Goal: Information Seeking & Learning: Learn about a topic

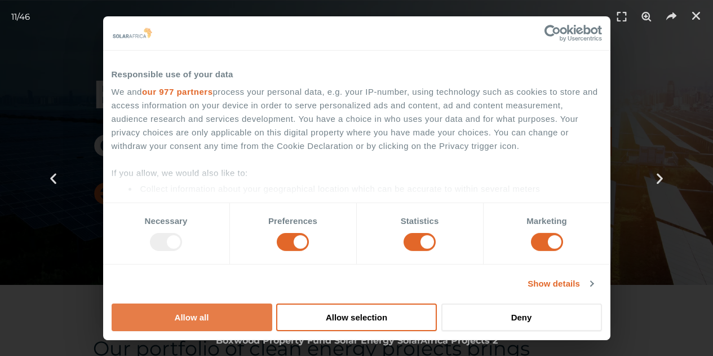
click at [272, 303] on button "Allow all" at bounding box center [192, 317] width 161 height 28
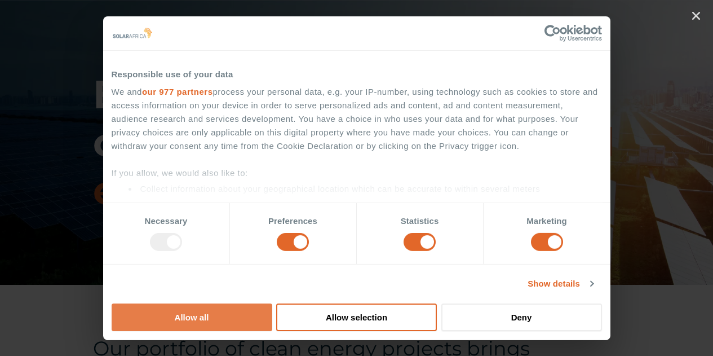
scroll to position [1352, 0]
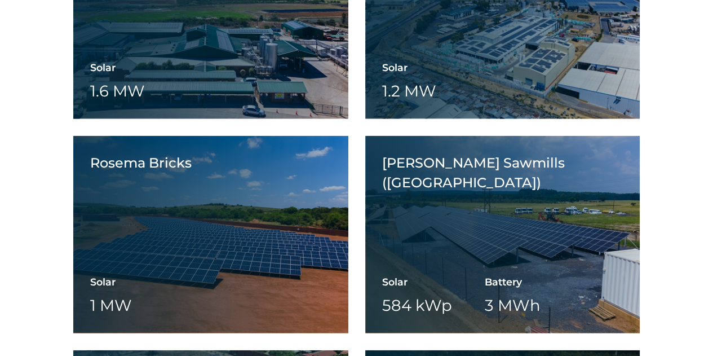
click at [272, 303] on button "Allow all" at bounding box center [192, 317] width 161 height 28
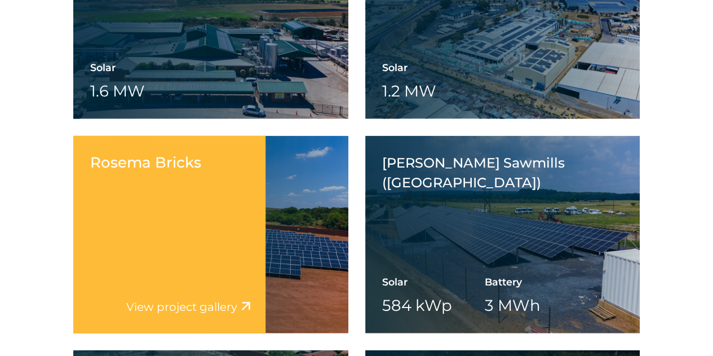
scroll to position [0, 0]
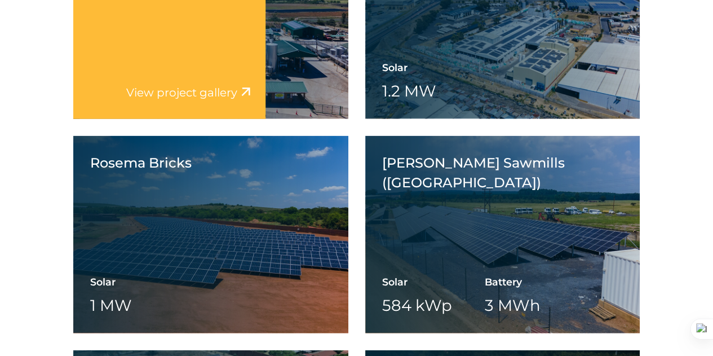
click at [190, 77] on div "Ladismith Cheese View project video View project gallery" at bounding box center [169, 20] width 192 height 197
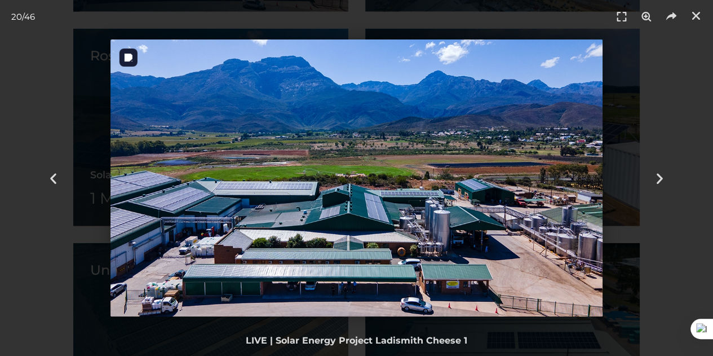
scroll to position [1465, 0]
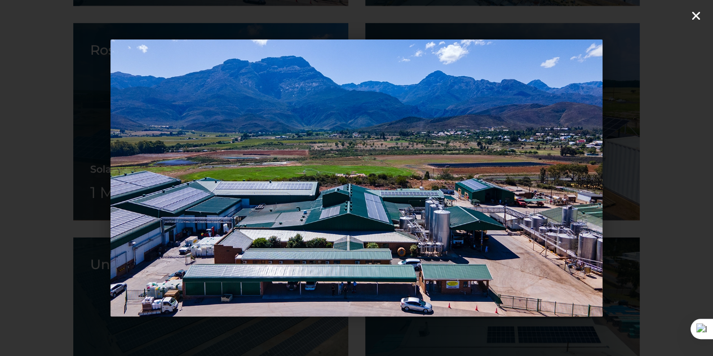
click at [699, 14] on icon "Close (Esc)" at bounding box center [695, 15] width 11 height 11
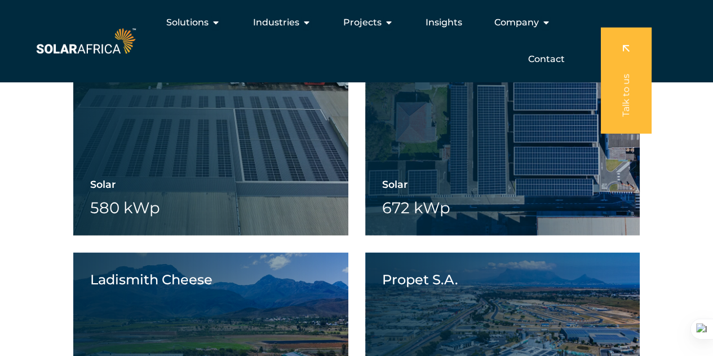
scroll to position [845, 0]
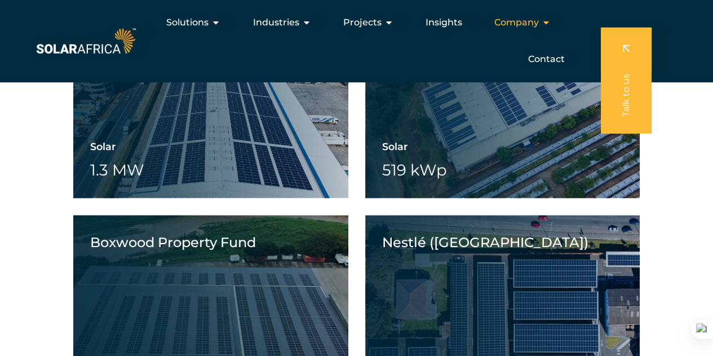
click at [543, 24] on icon "Menu" at bounding box center [545, 22] width 9 height 9
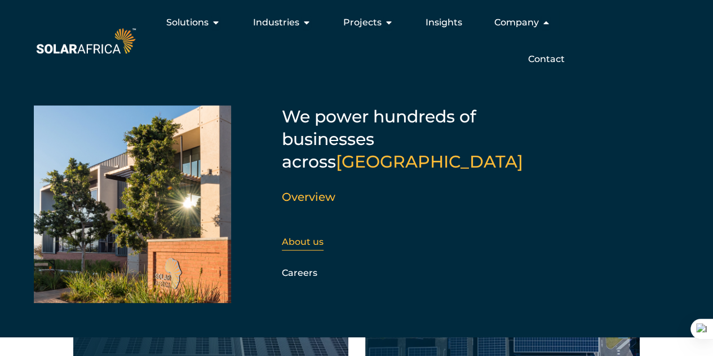
click at [303, 236] on link "About us" at bounding box center [303, 241] width 42 height 11
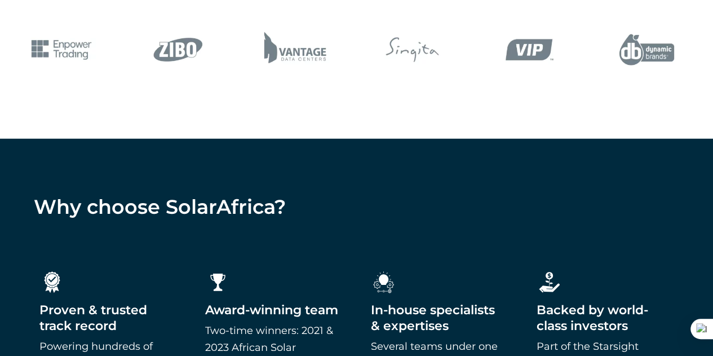
scroll to position [1916, 0]
